Goal: Navigation & Orientation: Find specific page/section

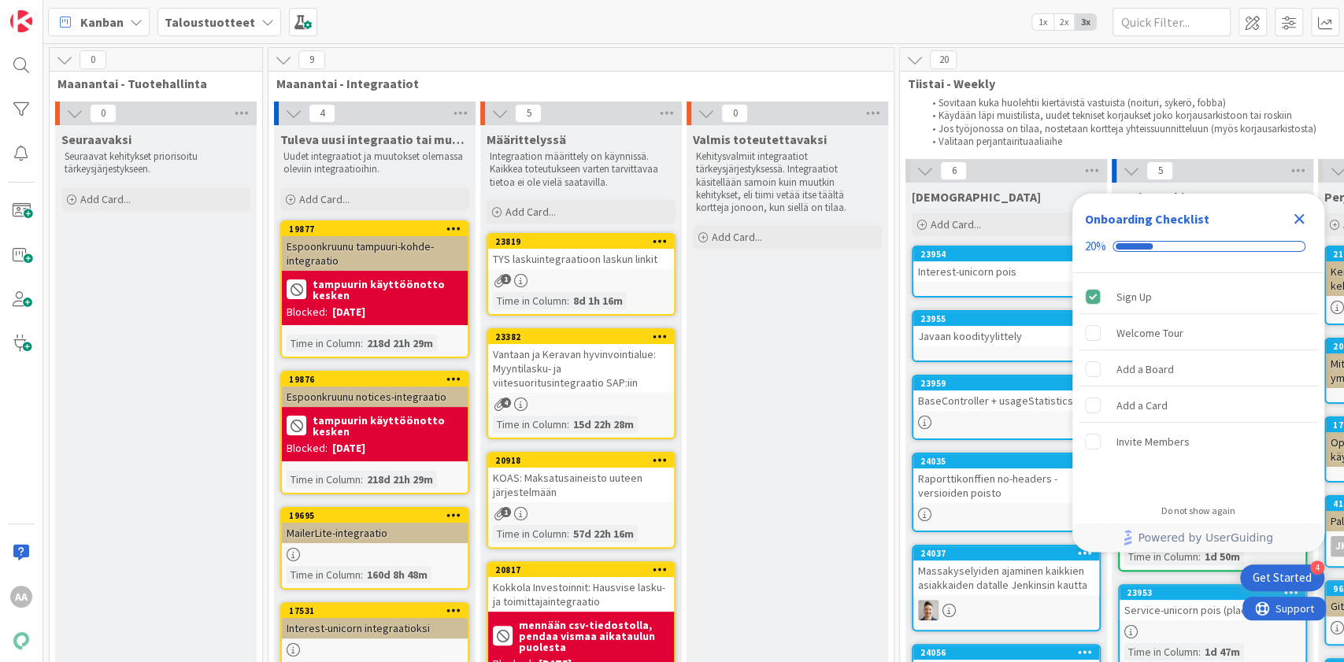
click at [243, 19] on b "Taloustuotteet" at bounding box center [210, 22] width 91 height 16
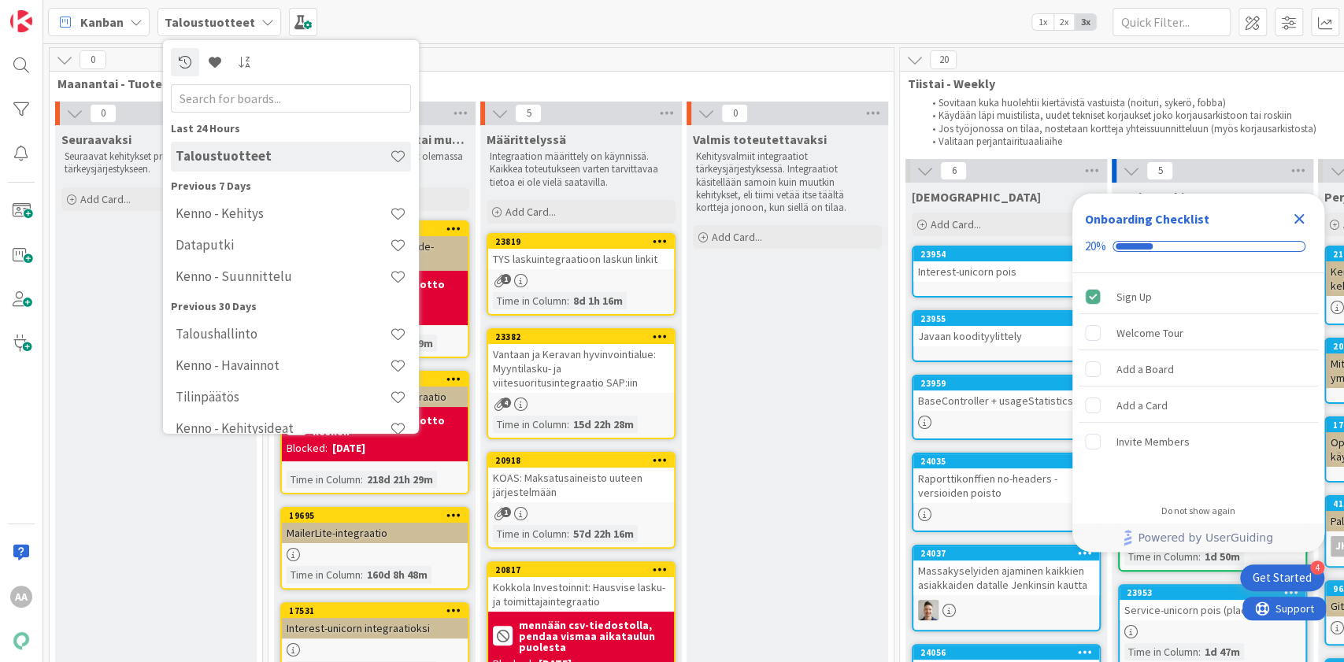
click at [280, 217] on h4 "Kenno - Kehitys" at bounding box center [283, 214] width 214 height 16
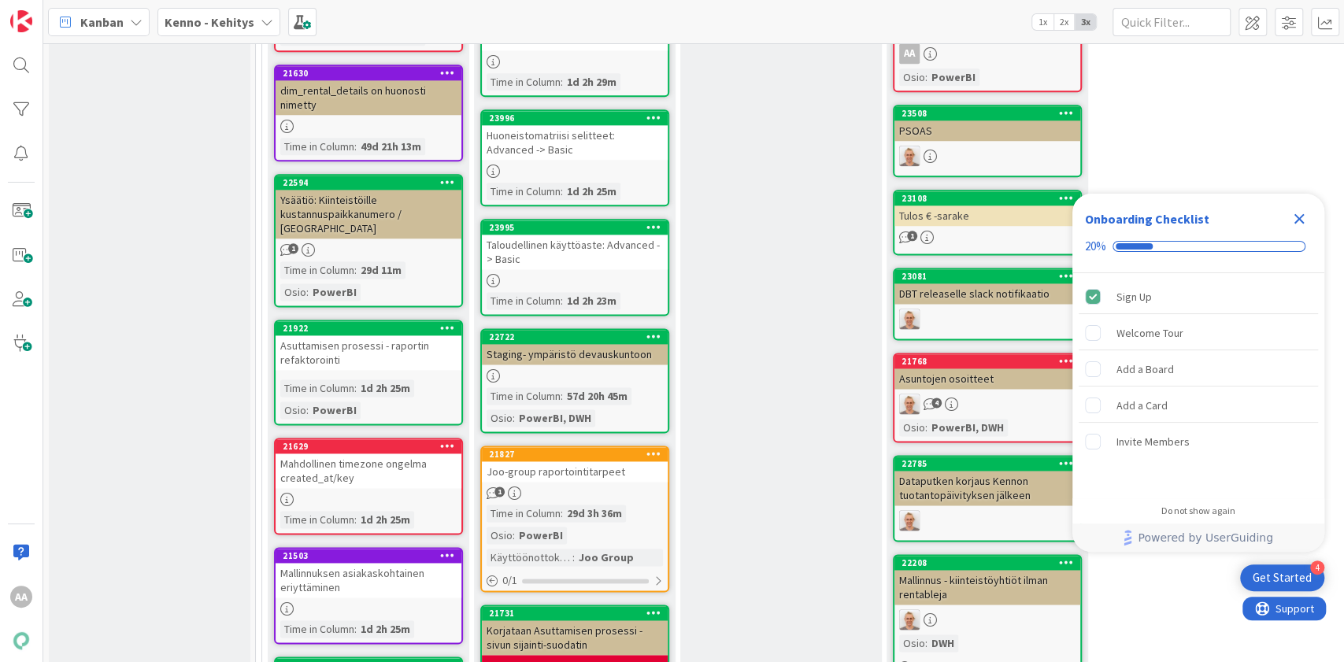
scroll to position [1306, 0]
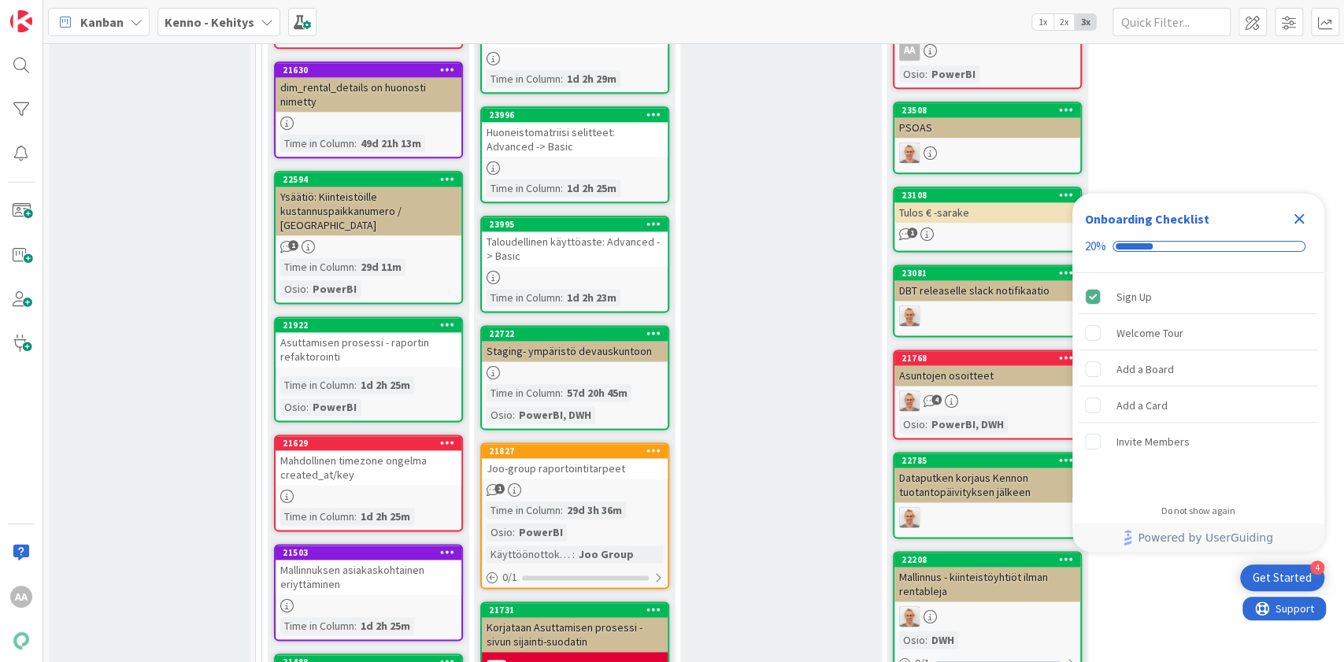
click at [591, 471] on div "Joo-group raportointitarpeet" at bounding box center [575, 468] width 186 height 20
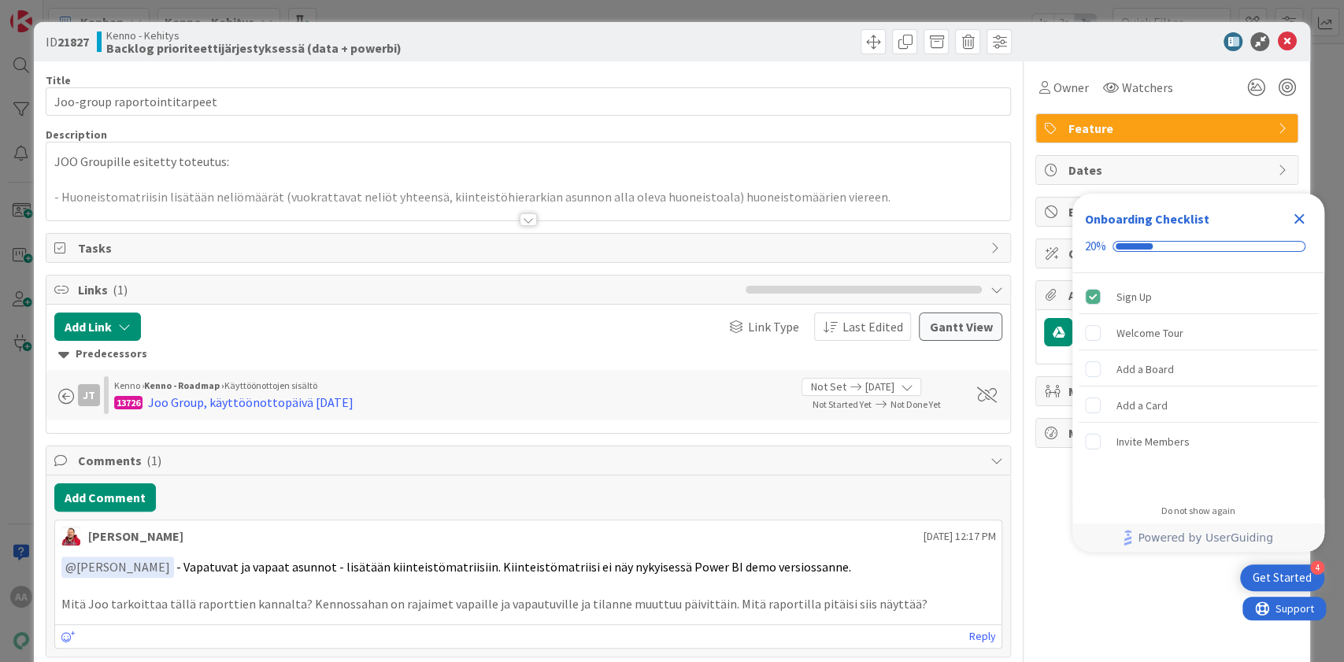
click at [527, 217] on div at bounding box center [528, 219] width 17 height 13
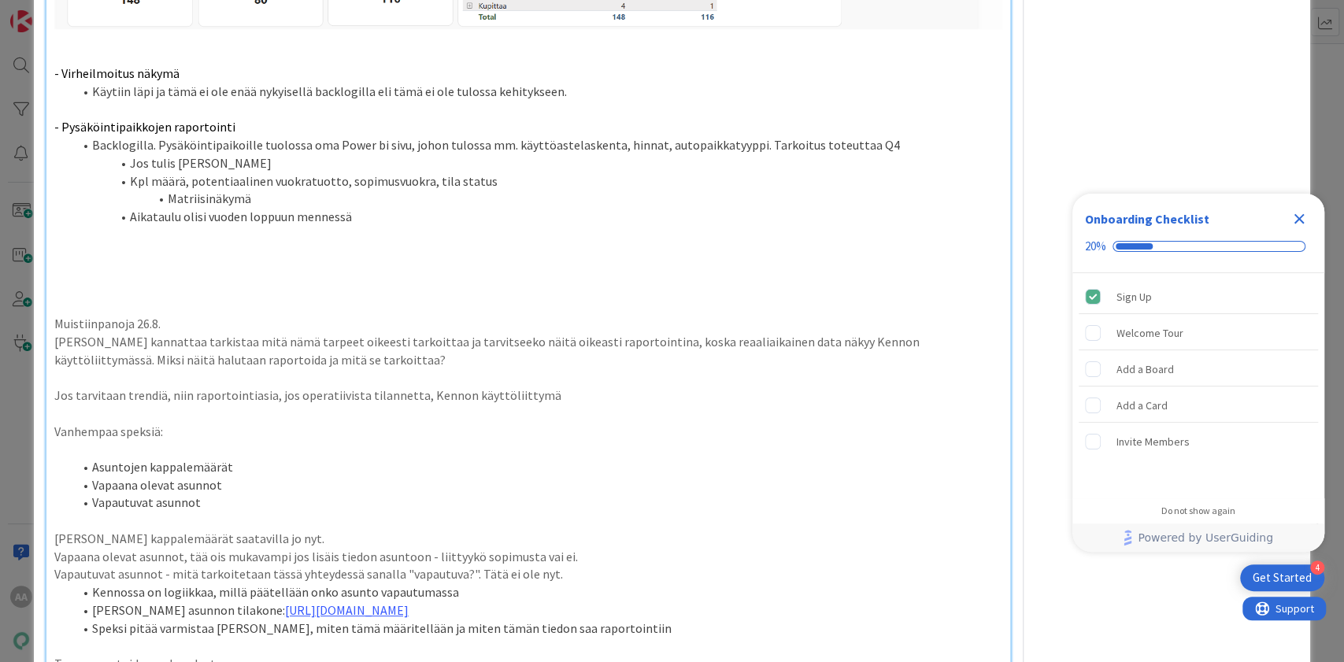
scroll to position [1285, 0]
